Goal: Transaction & Acquisition: Obtain resource

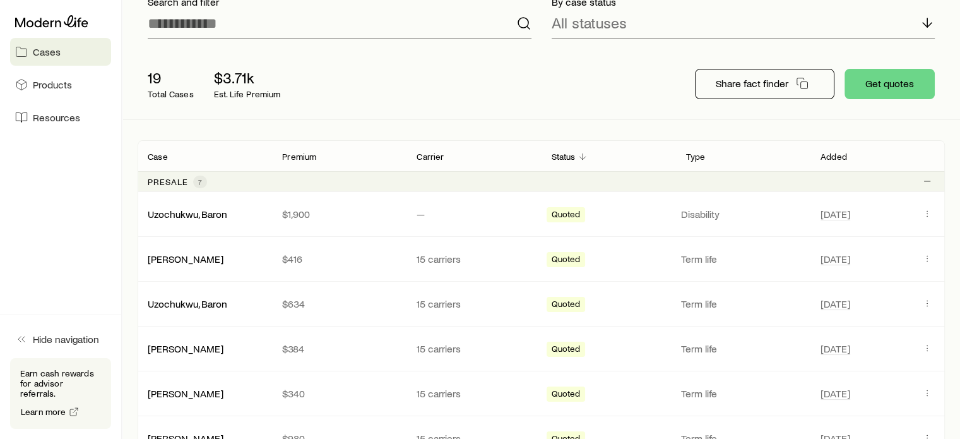
scroll to position [103, 0]
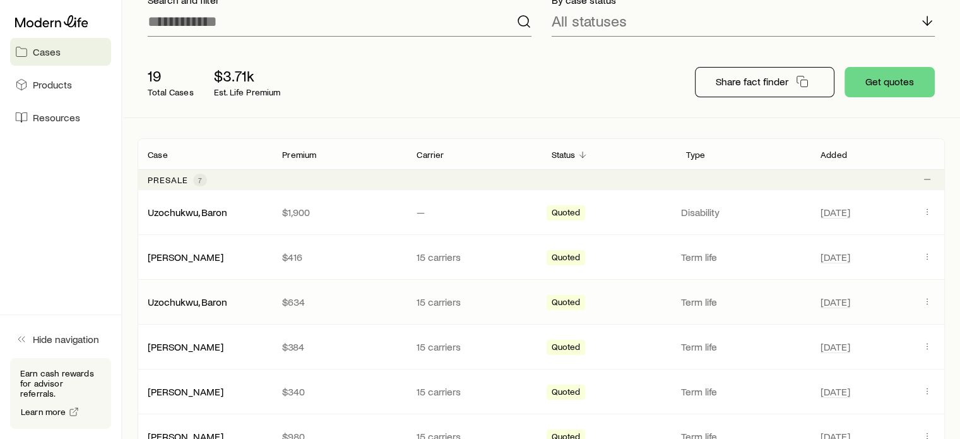
click at [255, 304] on div "Uzochukwu, Baron" at bounding box center [205, 301] width 134 height 13
click at [925, 297] on icon "Client cases" at bounding box center [927, 301] width 10 height 10
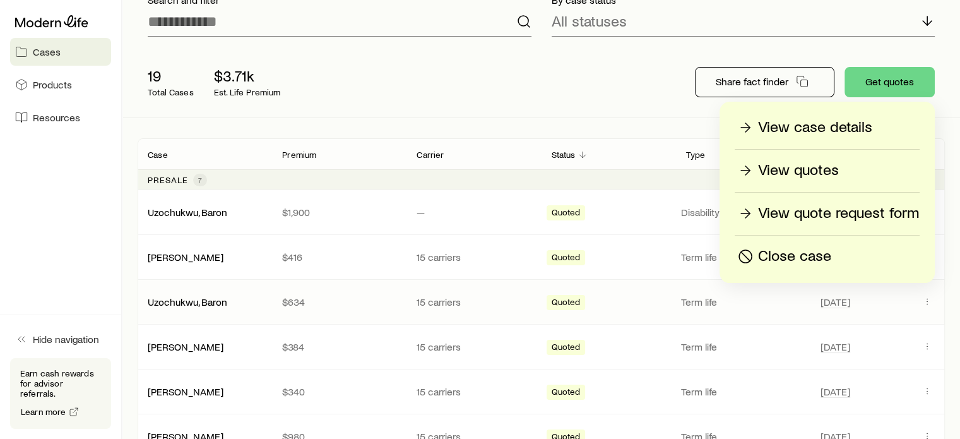
click at [809, 174] on p "View quotes" at bounding box center [798, 170] width 81 height 20
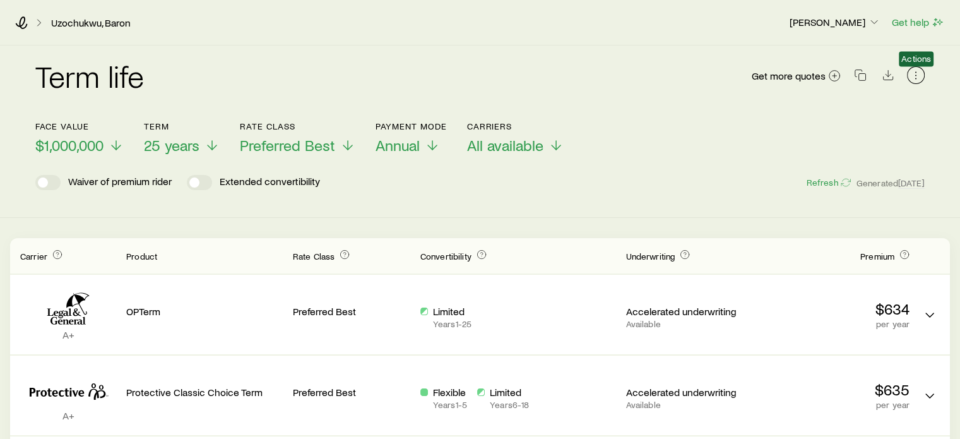
click at [914, 71] on icon "button" at bounding box center [916, 75] width 13 height 13
click at [861, 80] on icon "button" at bounding box center [860, 75] width 13 height 13
click at [20, 18] on icon at bounding box center [21, 22] width 13 height 13
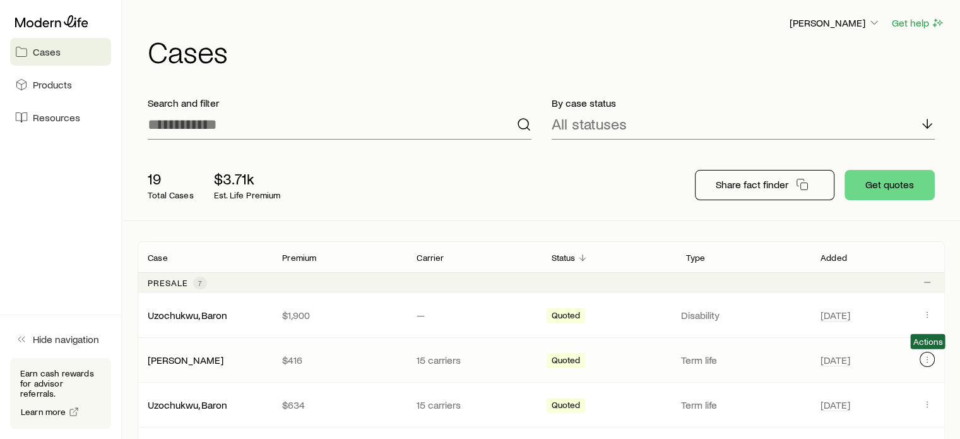
click at [926, 357] on icon "Client cases" at bounding box center [927, 359] width 10 height 10
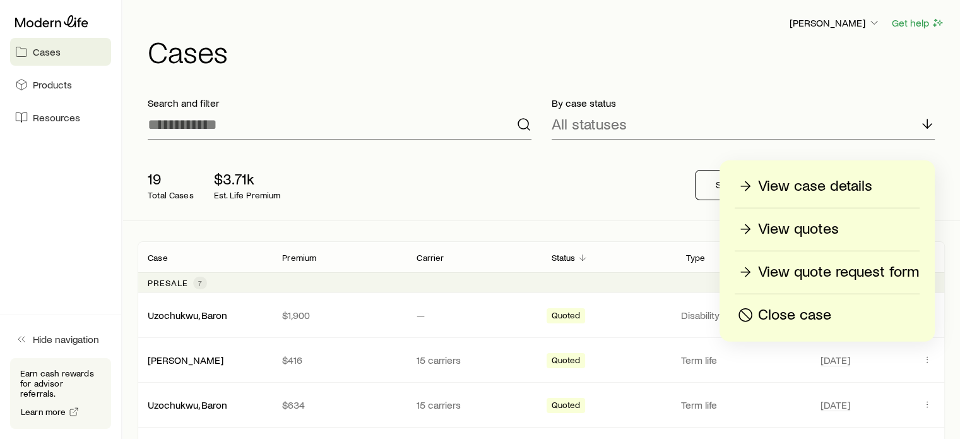
click at [809, 234] on p "View quotes" at bounding box center [798, 229] width 81 height 20
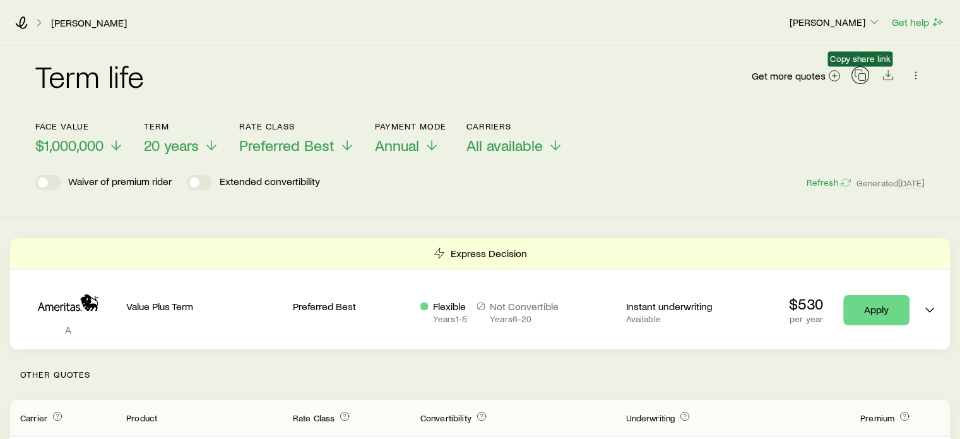
click at [866, 78] on rect "button" at bounding box center [862, 77] width 7 height 7
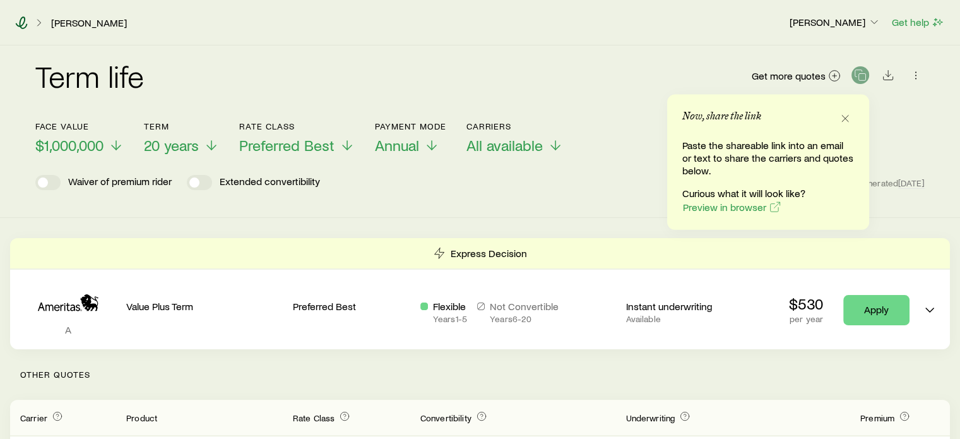
click at [23, 25] on icon at bounding box center [21, 22] width 13 height 13
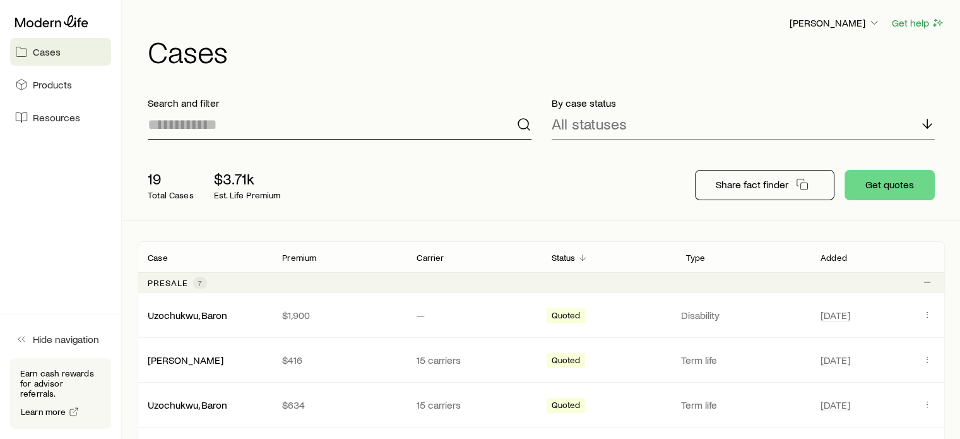
scroll to position [32, 0]
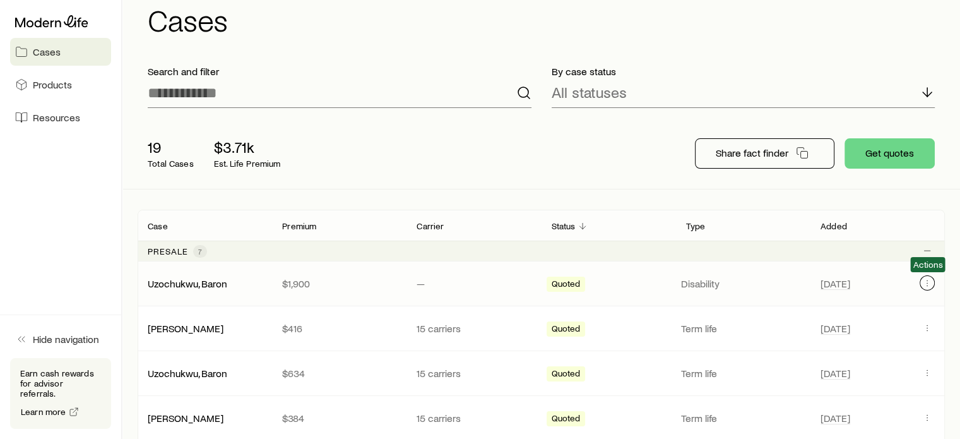
click at [929, 285] on icon "Client cases" at bounding box center [927, 283] width 10 height 10
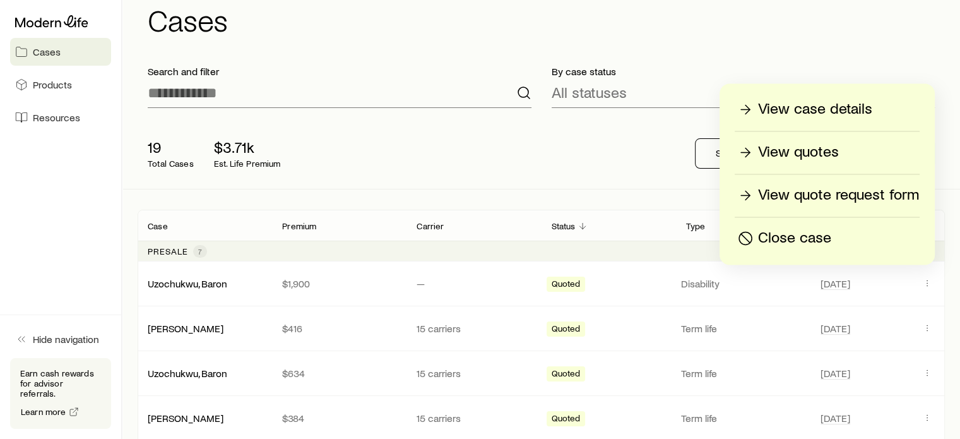
click at [775, 157] on p "View quotes" at bounding box center [798, 152] width 81 height 20
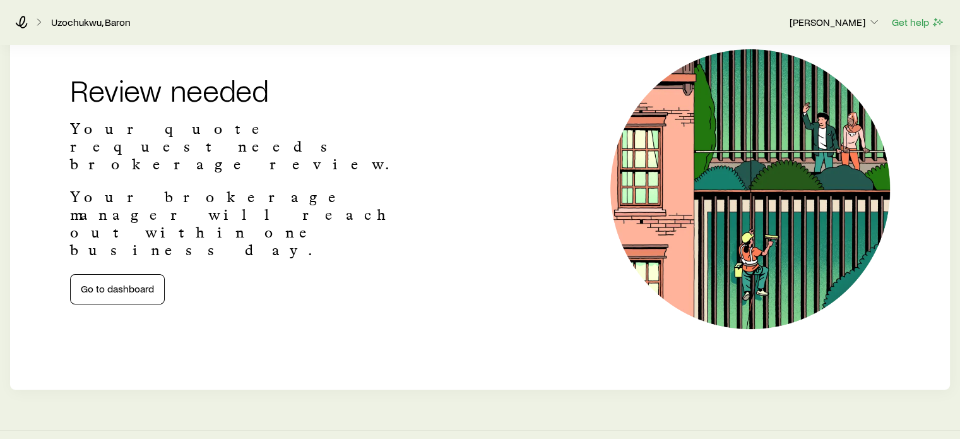
scroll to position [175, 0]
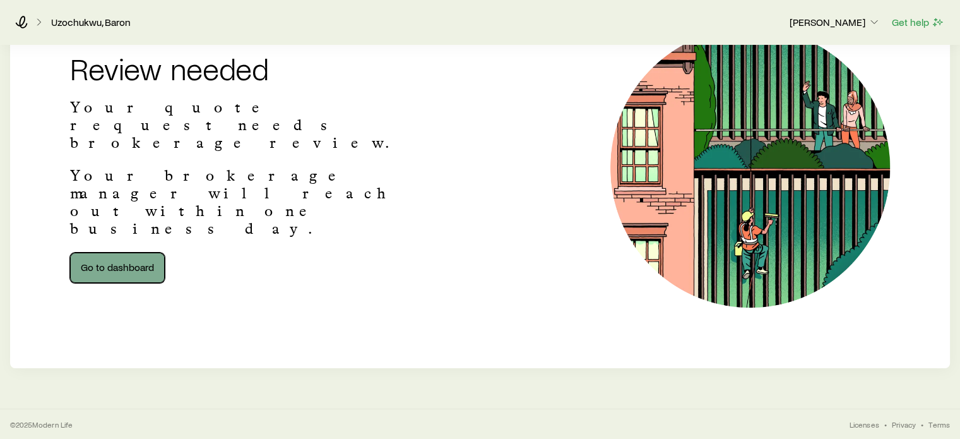
click at [133, 253] on link "Go to dashboard" at bounding box center [117, 268] width 95 height 30
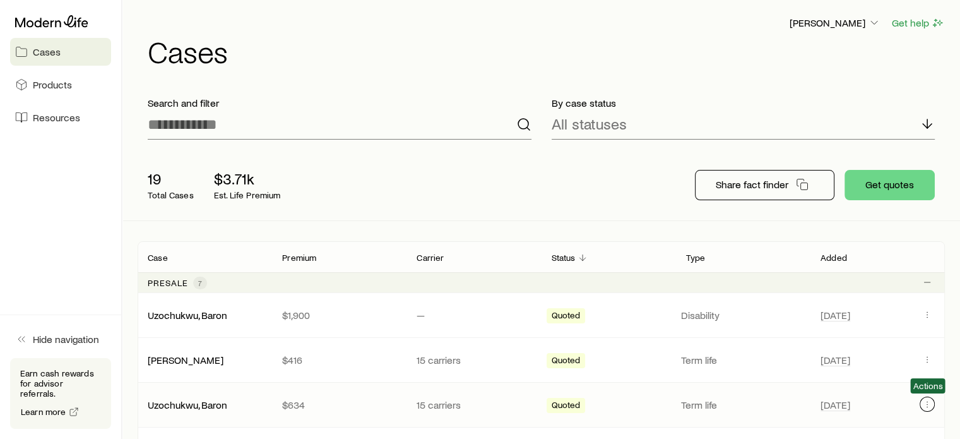
click at [926, 402] on icon "Client cases" at bounding box center [927, 404] width 10 height 10
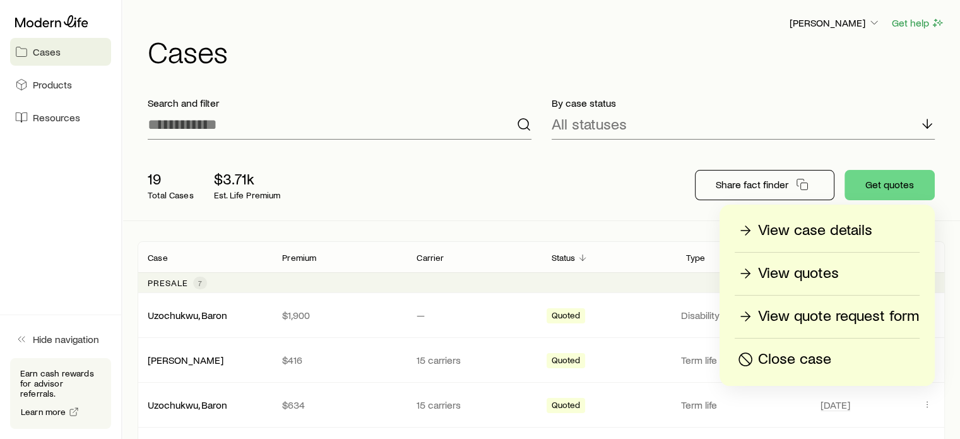
click at [802, 273] on p "View quotes" at bounding box center [798, 273] width 81 height 20
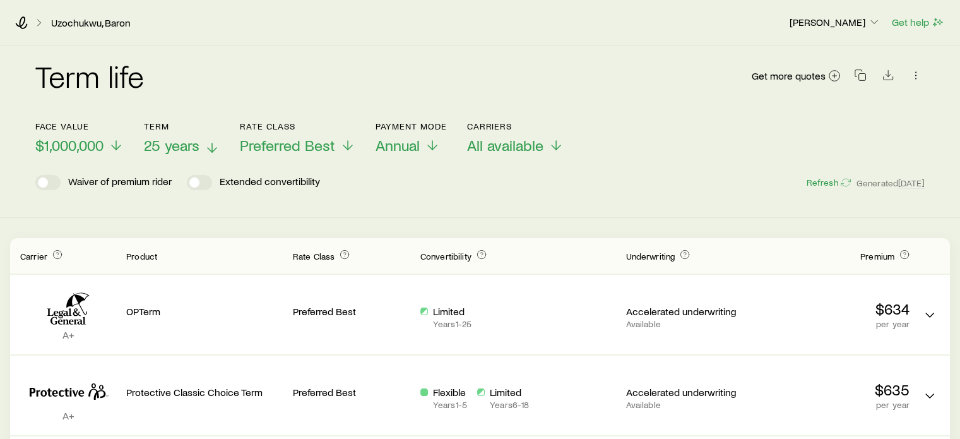
click at [187, 143] on span "25 years" at bounding box center [172, 145] width 56 height 18
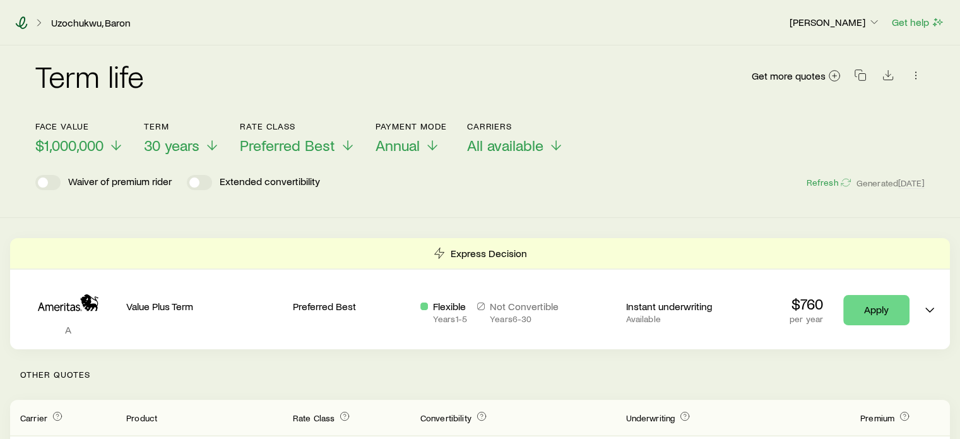
click at [20, 20] on icon at bounding box center [22, 22] width 12 height 13
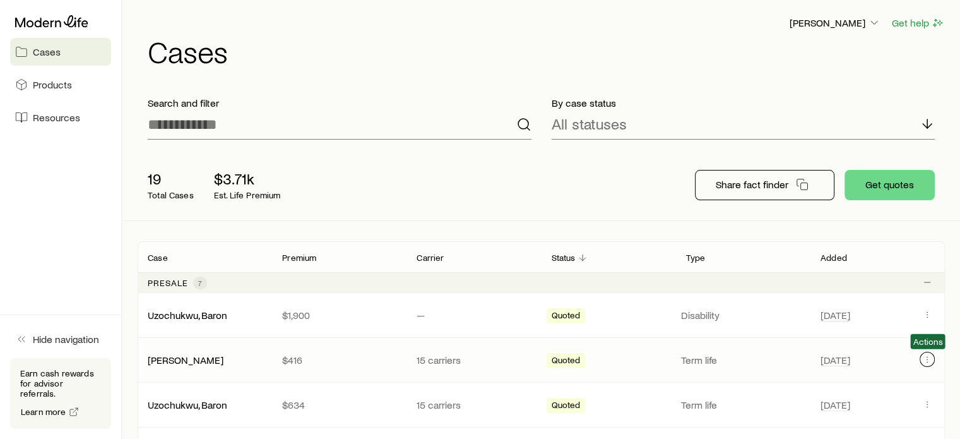
click at [924, 359] on icon "Client cases" at bounding box center [927, 359] width 10 height 10
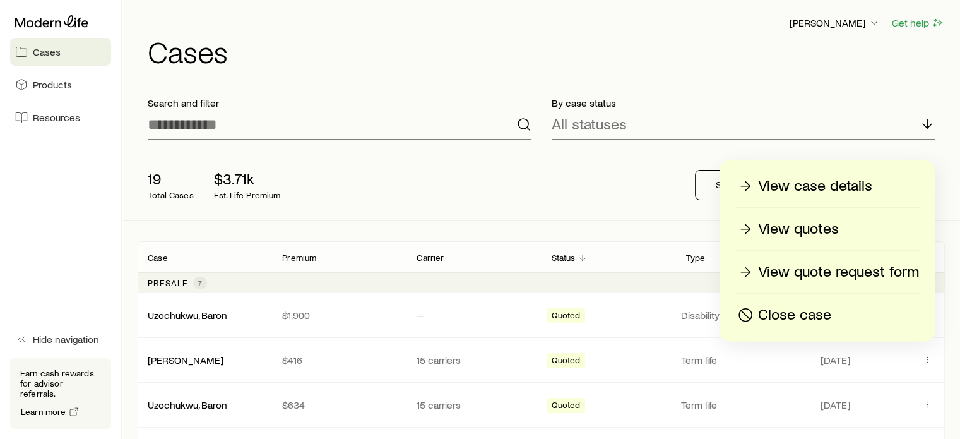
click at [804, 232] on p "View quotes" at bounding box center [798, 229] width 81 height 20
